Goal: Navigation & Orientation: Find specific page/section

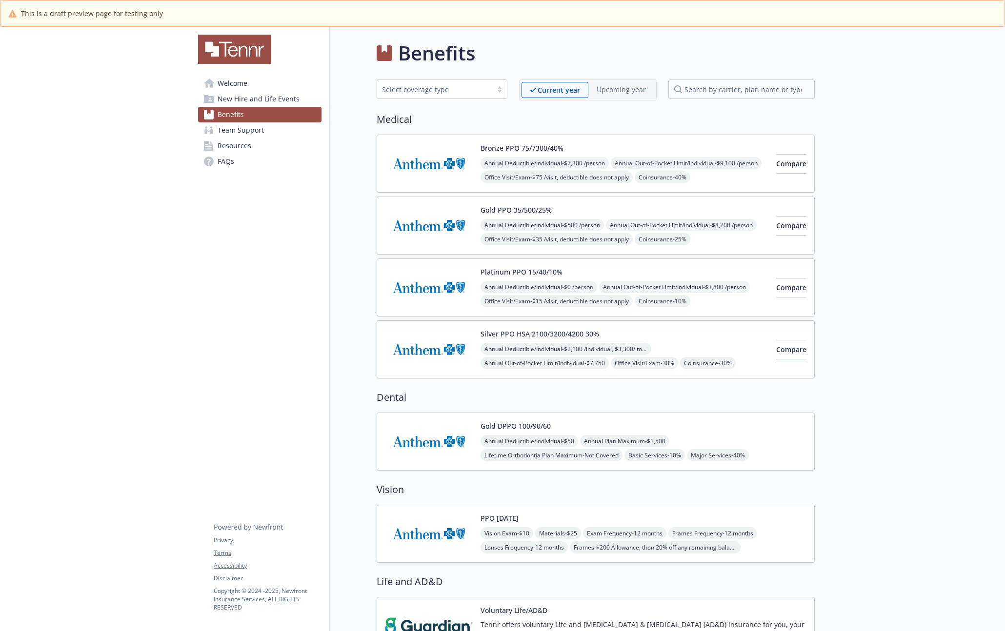
click at [243, 96] on span "New Hire and Life Events" at bounding box center [259, 99] width 82 height 16
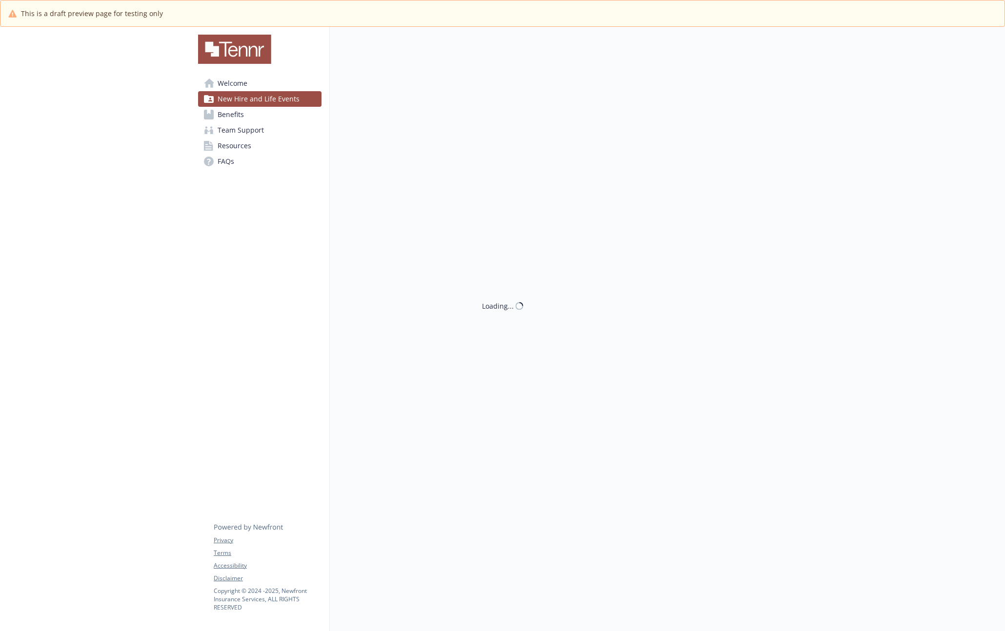
click at [243, 86] on span "Welcome" at bounding box center [233, 84] width 30 height 16
